Goal: Task Accomplishment & Management: Manage account settings

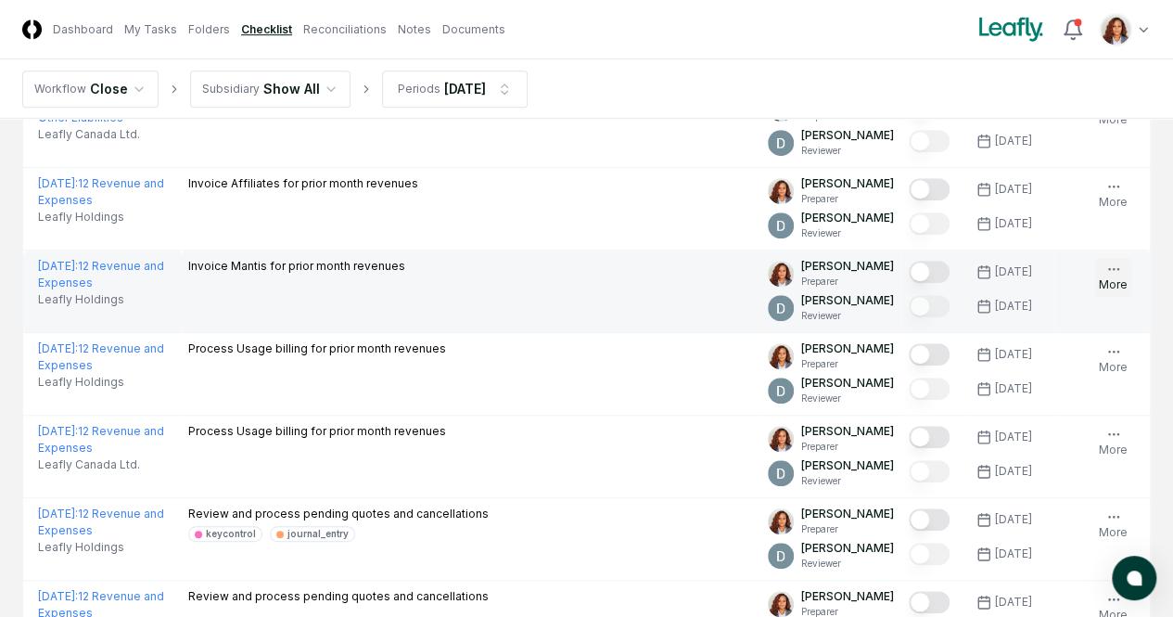
scroll to position [566, 0]
click at [909, 283] on button "Mark complete" at bounding box center [929, 272] width 41 height 22
click at [0, 0] on button "Upload" at bounding box center [0, 0] width 0 height 0
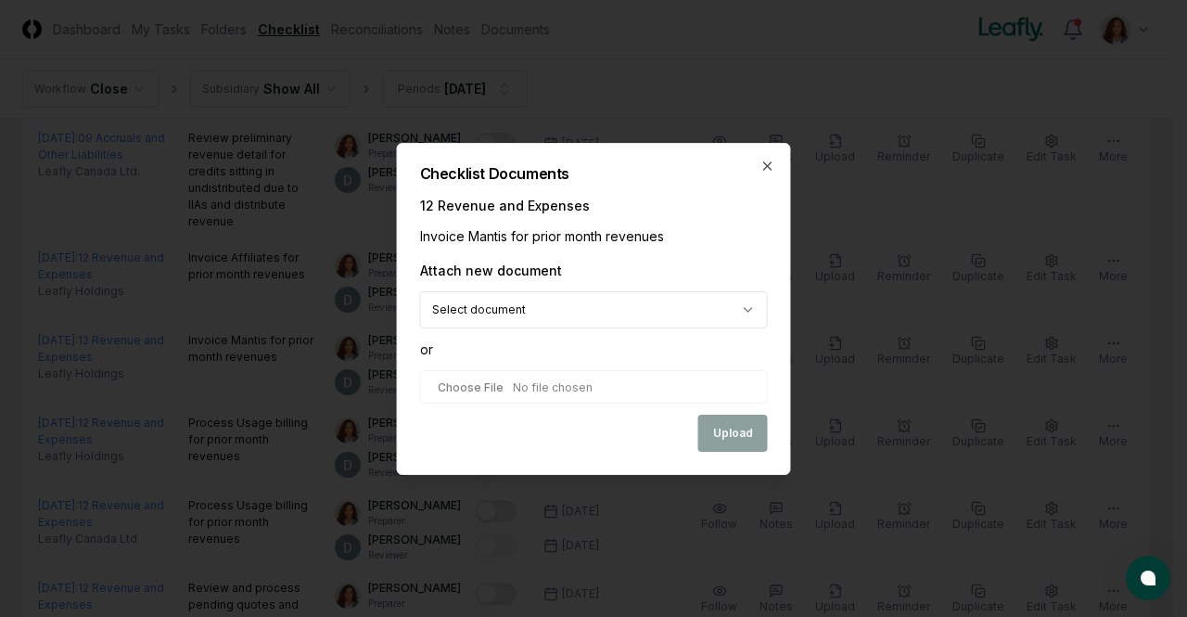
click at [582, 320] on body "CloseCore Dashboard My Tasks Folders Checklist Reconciliations Notes Documents …" at bounding box center [586, 386] width 1173 height 1905
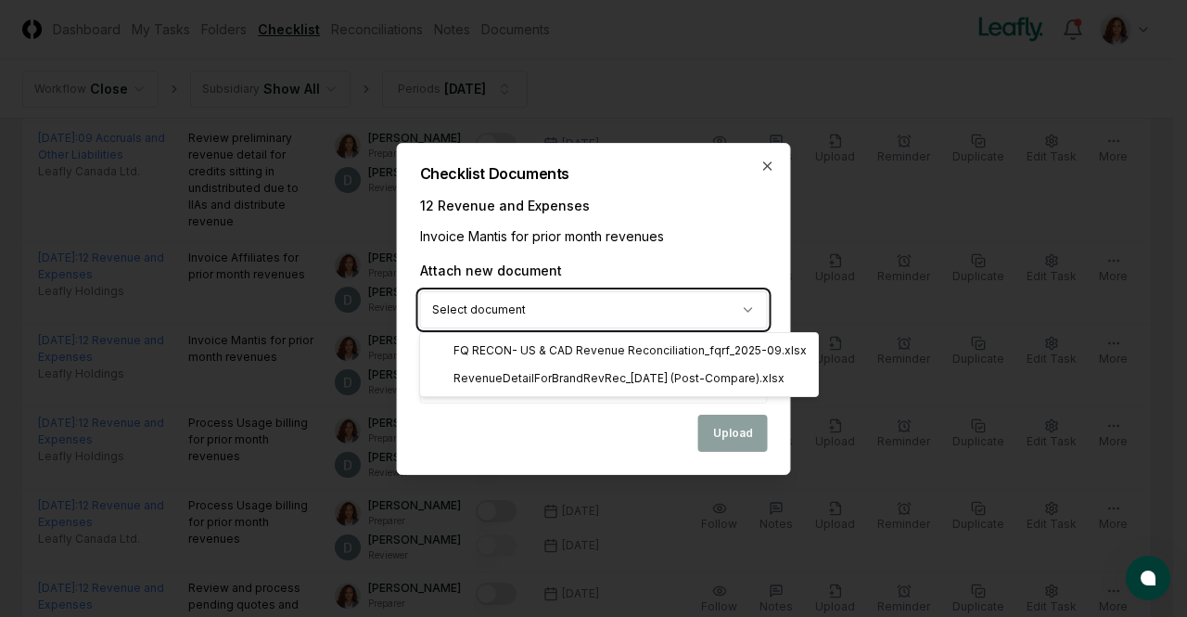
click at [737, 248] on body "CloseCore Dashboard My Tasks Folders Checklist Reconciliations Notes Documents …" at bounding box center [586, 386] width 1173 height 1905
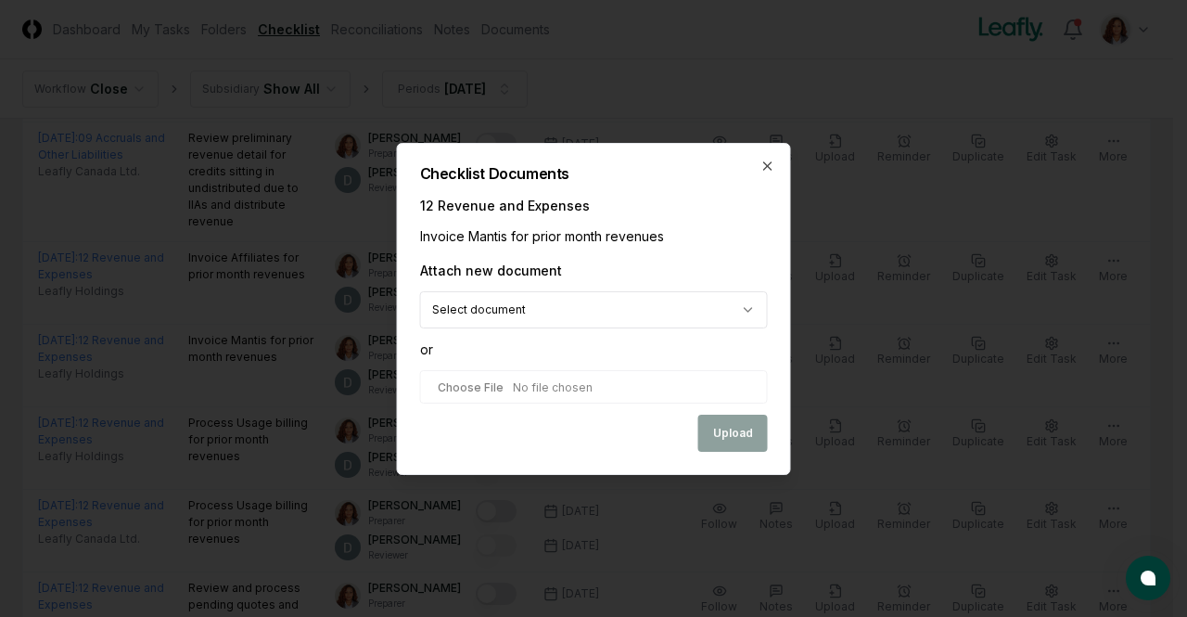
click at [484, 388] on input "file" at bounding box center [594, 386] width 348 height 33
type input "**********"
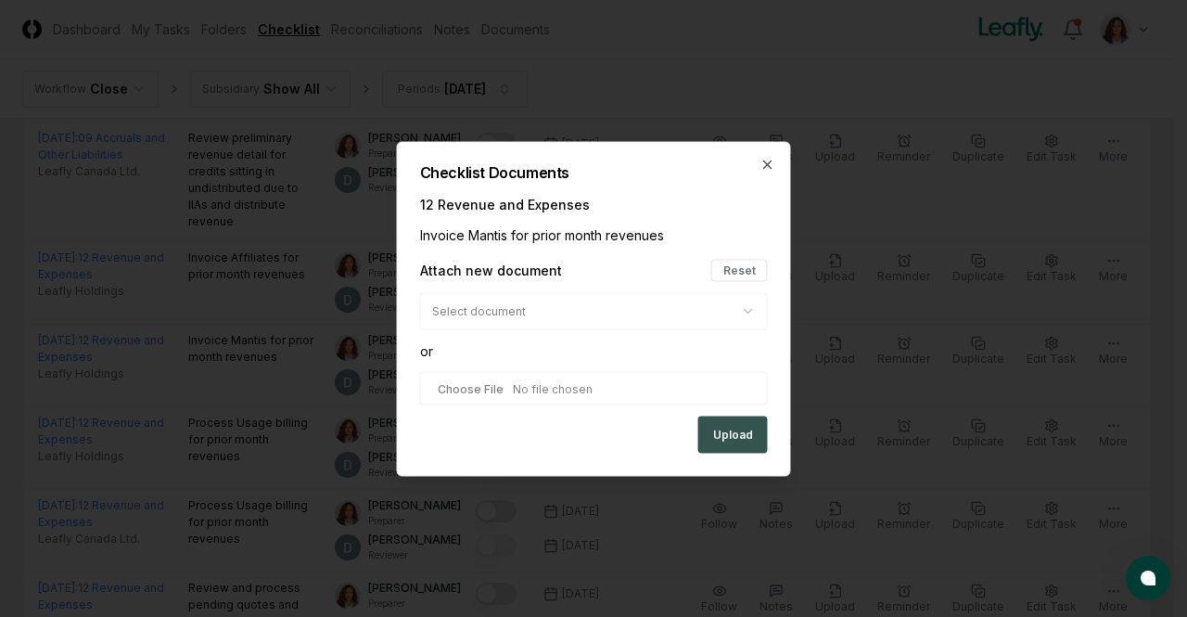
click at [766, 439] on button "Upload" at bounding box center [733, 433] width 70 height 37
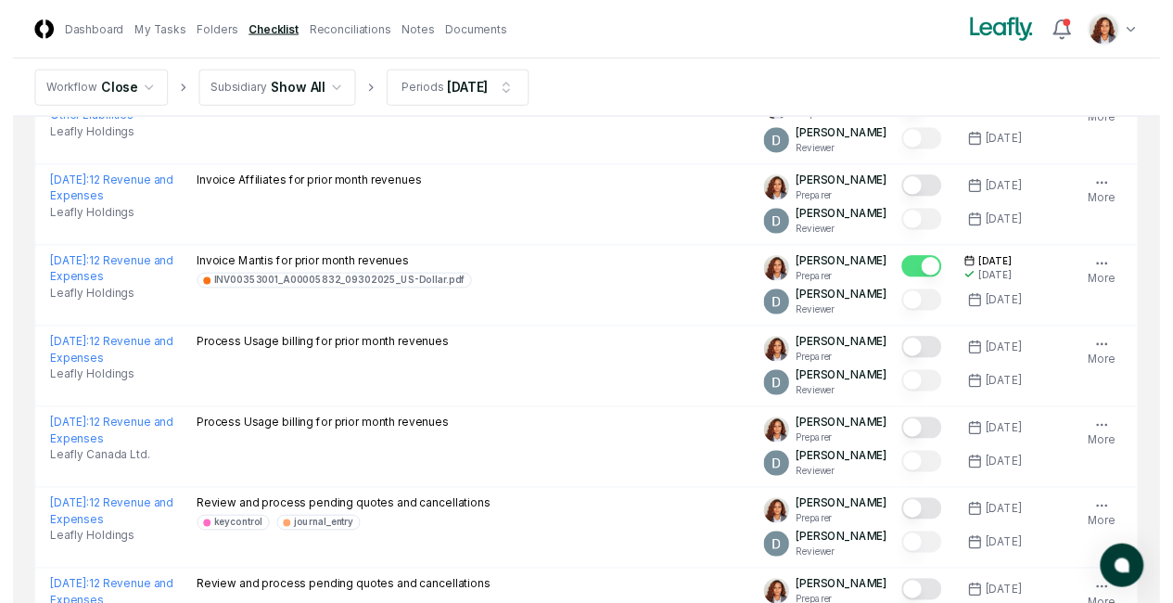
scroll to position [583, 0]
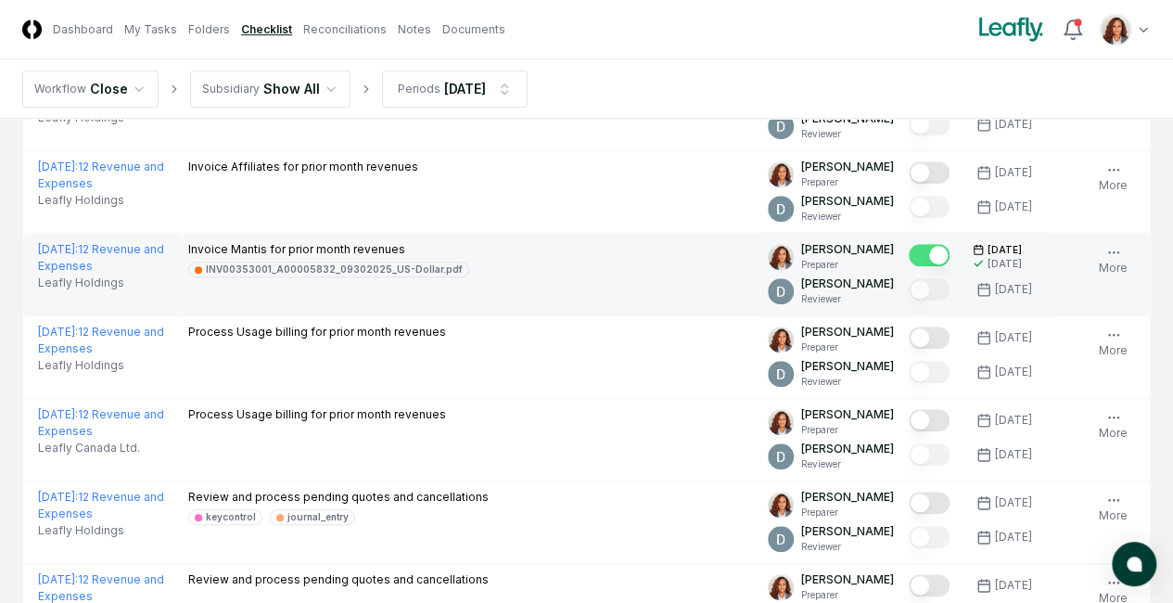
click at [0, 0] on span "Upload" at bounding box center [0, 0] width 0 height 0
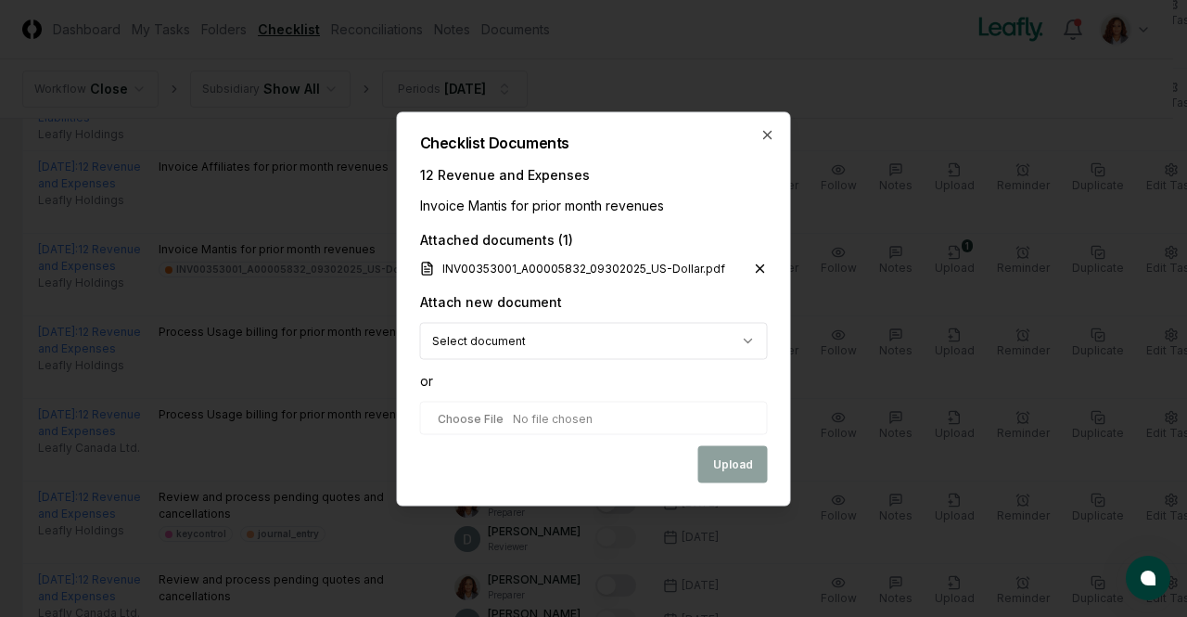
click at [485, 416] on input "file" at bounding box center [594, 417] width 348 height 33
type input "**********"
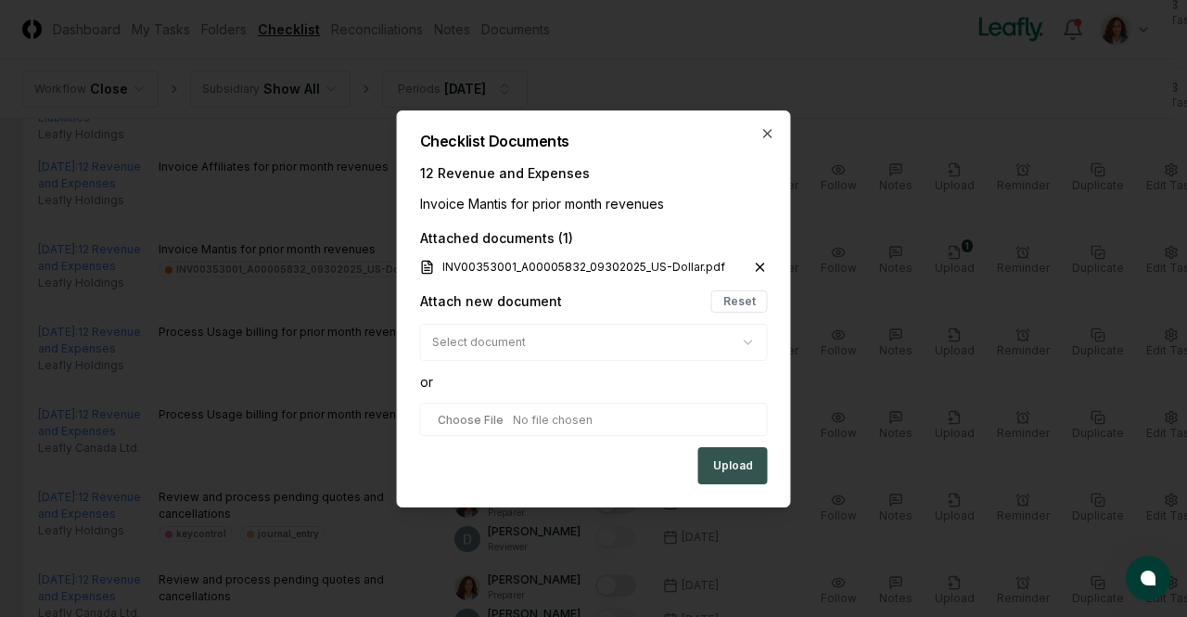
click at [731, 472] on button "Upload" at bounding box center [733, 465] width 70 height 37
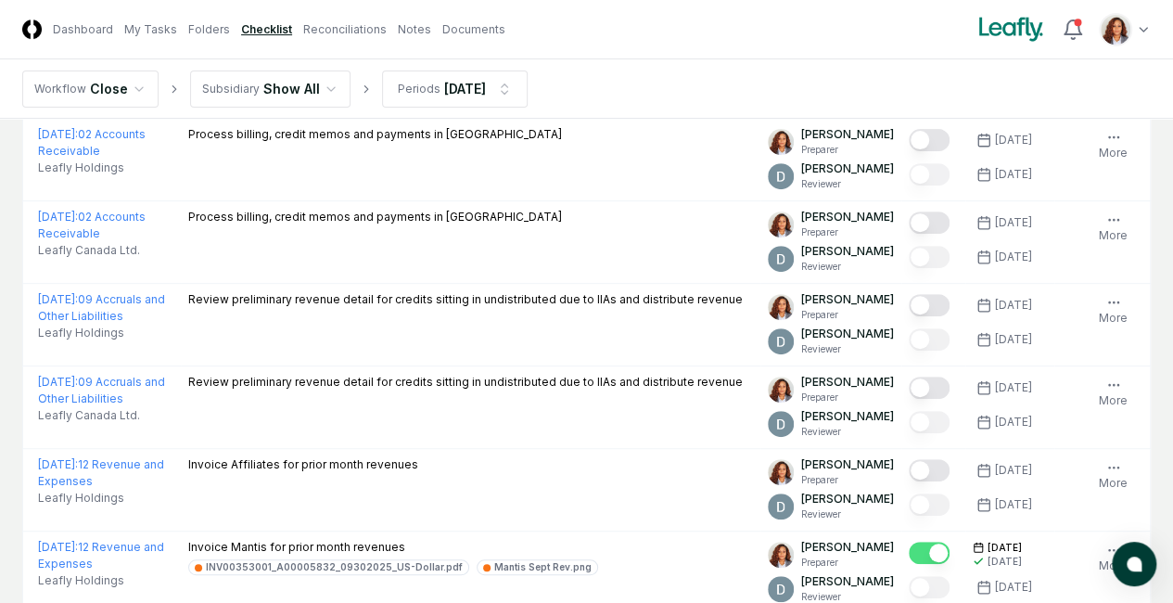
scroll to position [27, 0]
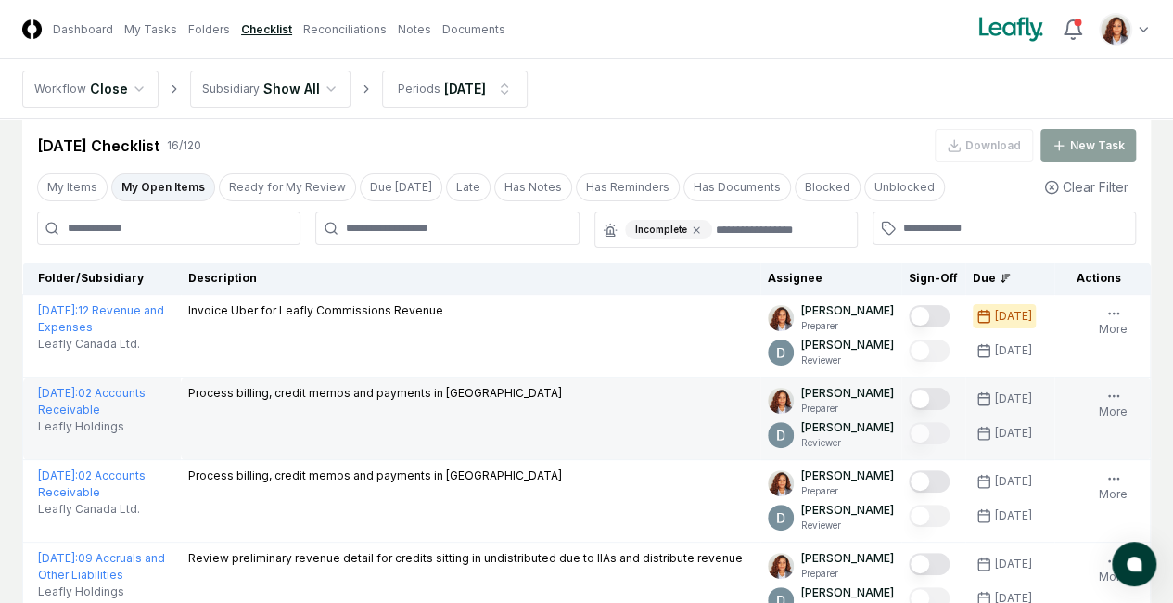
click at [909, 409] on button "Mark complete" at bounding box center [929, 399] width 41 height 22
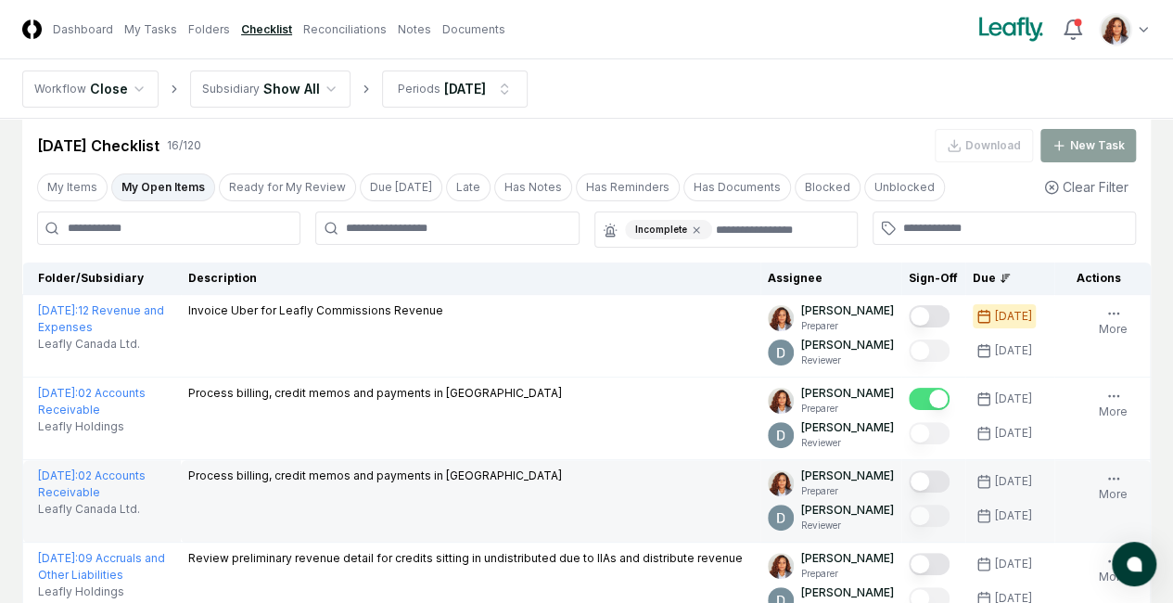
click at [909, 492] on button "Mark complete" at bounding box center [929, 481] width 41 height 22
click at [706, 109] on nav "Workflow Close Subsidiary Show All Periods [DATE]" at bounding box center [586, 88] width 1173 height 59
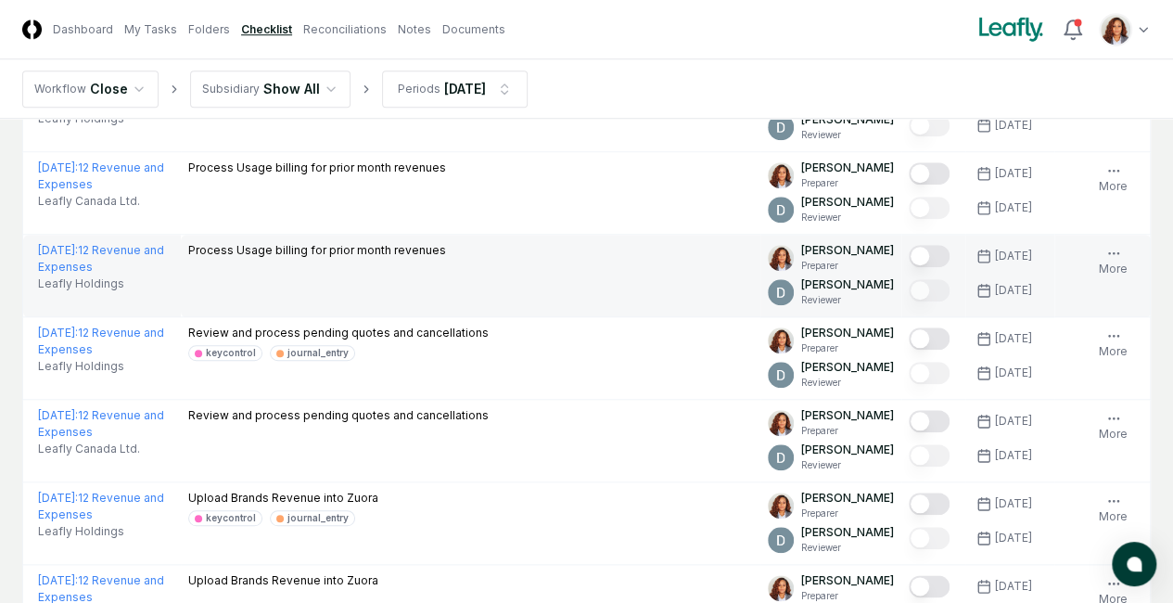
scroll to position [834, 0]
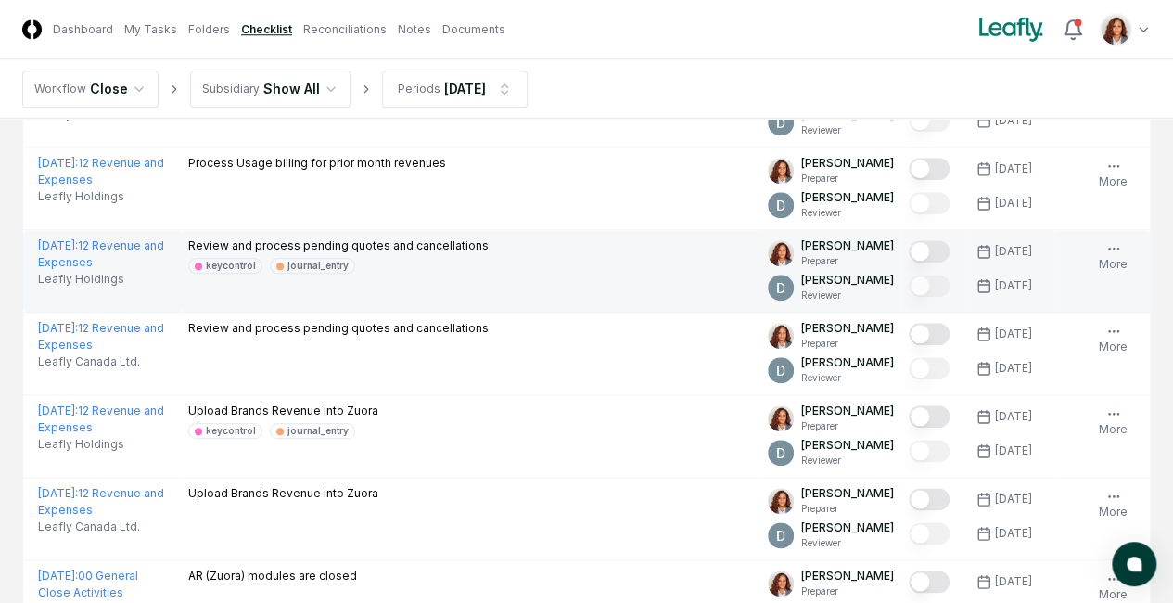
click at [909, 262] on button "Mark complete" at bounding box center [929, 251] width 41 height 22
click at [701, 73] on nav "Workflow Close Subsidiary Show All Periods [DATE]" at bounding box center [586, 88] width 1173 height 59
